Goal: Find specific page/section: Find specific page/section

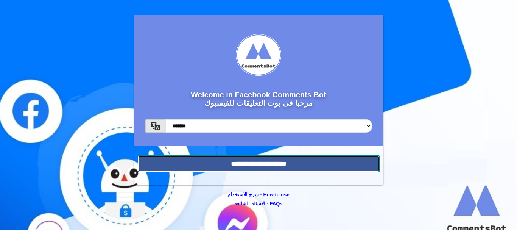
click at [184, 166] on input "**********" at bounding box center [259, 163] width 242 height 17
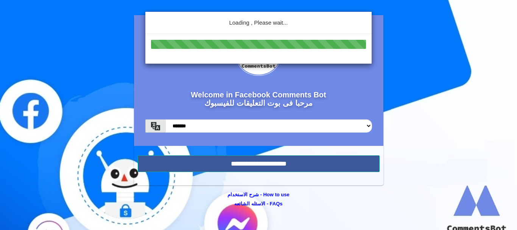
click at [183, 165] on div "Loading , Please wait..." at bounding box center [258, 115] width 517 height 230
click at [211, 163] on div "Loading , Please wait..." at bounding box center [258, 115] width 517 height 230
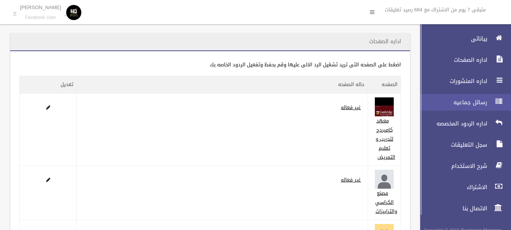
click at [456, 96] on link "رسائل جماعيه" at bounding box center [462, 102] width 97 height 17
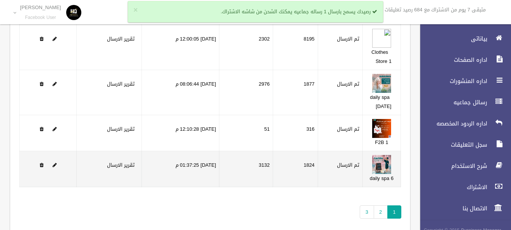
scroll to position [179, 0]
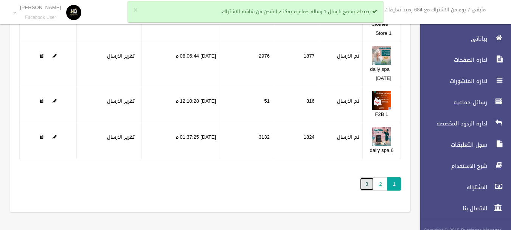
click at [362, 182] on link "3" at bounding box center [367, 183] width 14 height 13
